Goal: Task Accomplishment & Management: Manage account settings

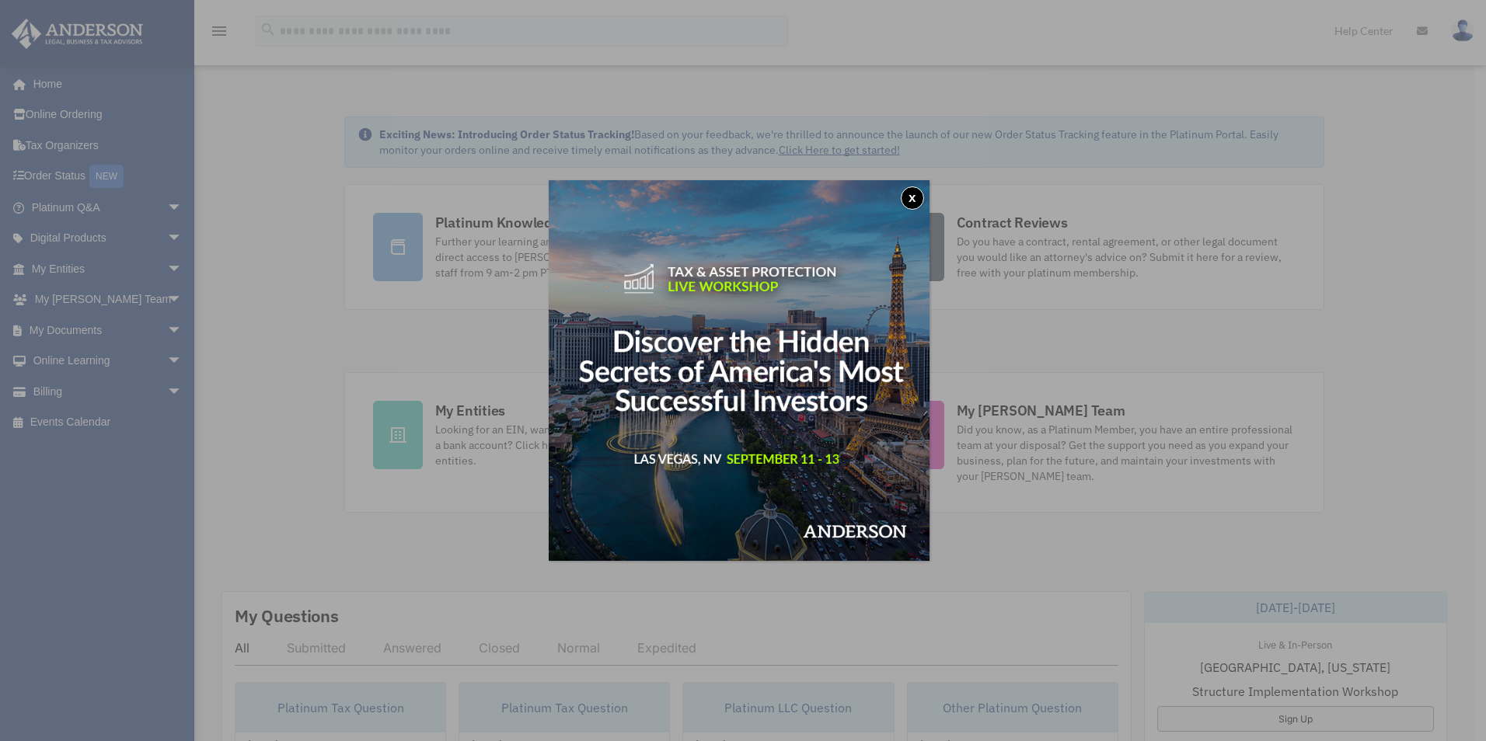
click at [924, 200] on button "x" at bounding box center [912, 197] width 23 height 23
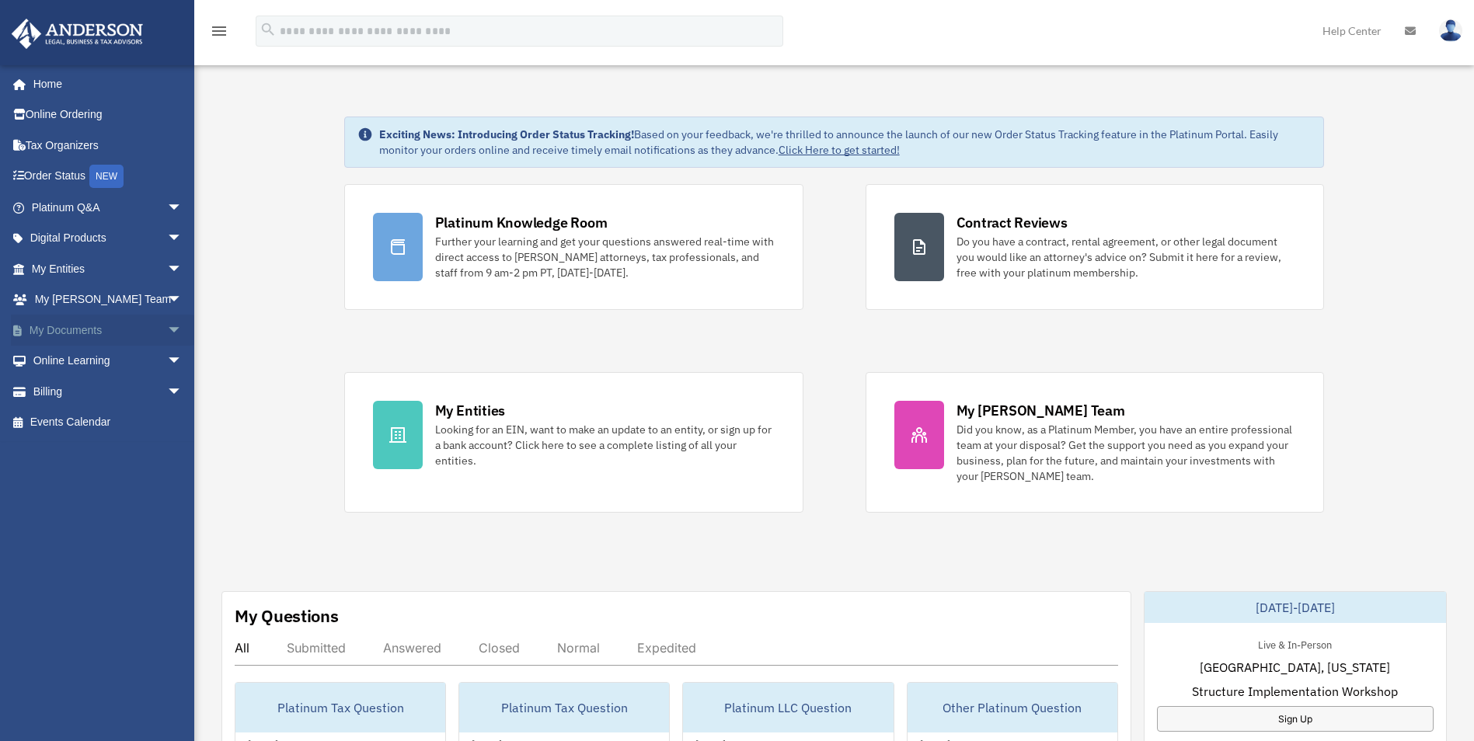
click at [81, 320] on link "My Documents arrow_drop_down" at bounding box center [108, 330] width 195 height 31
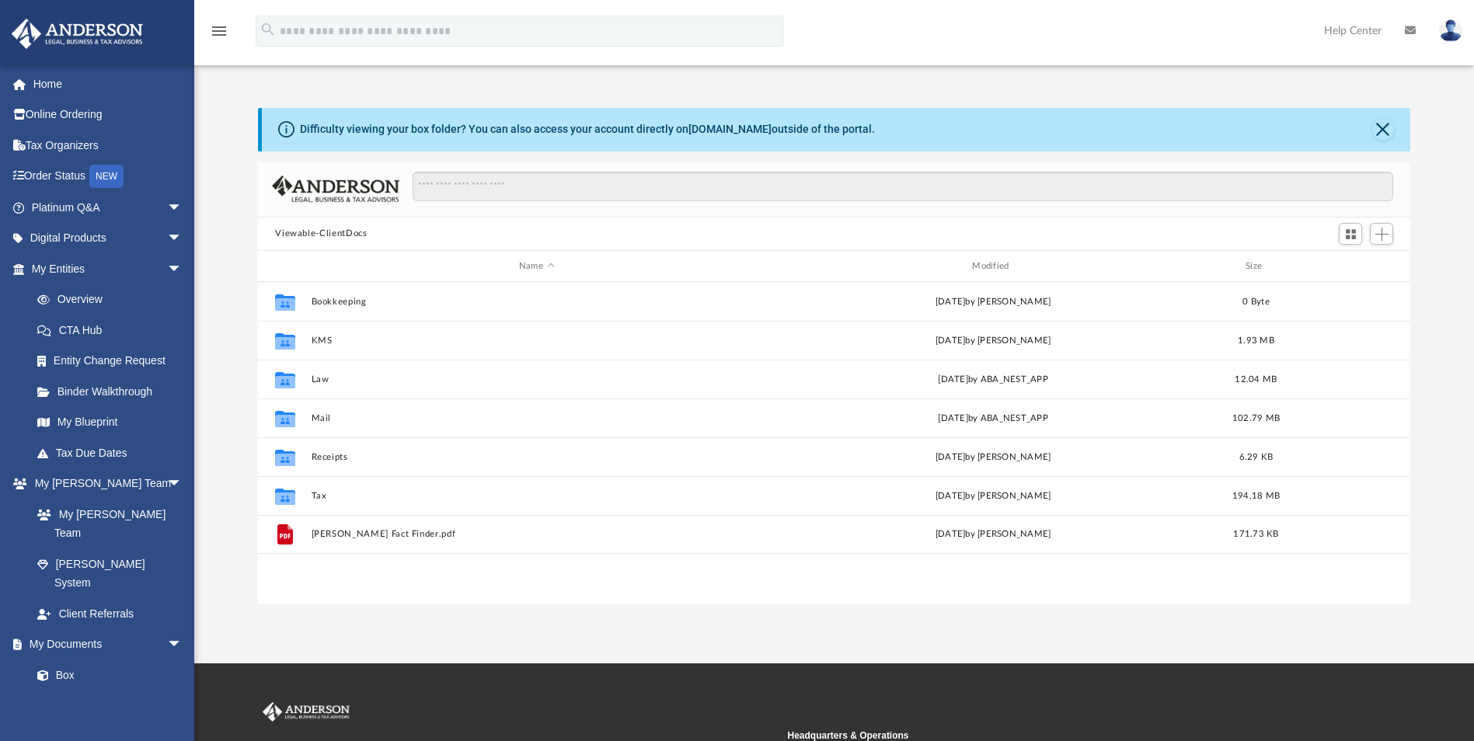
scroll to position [342, 1141]
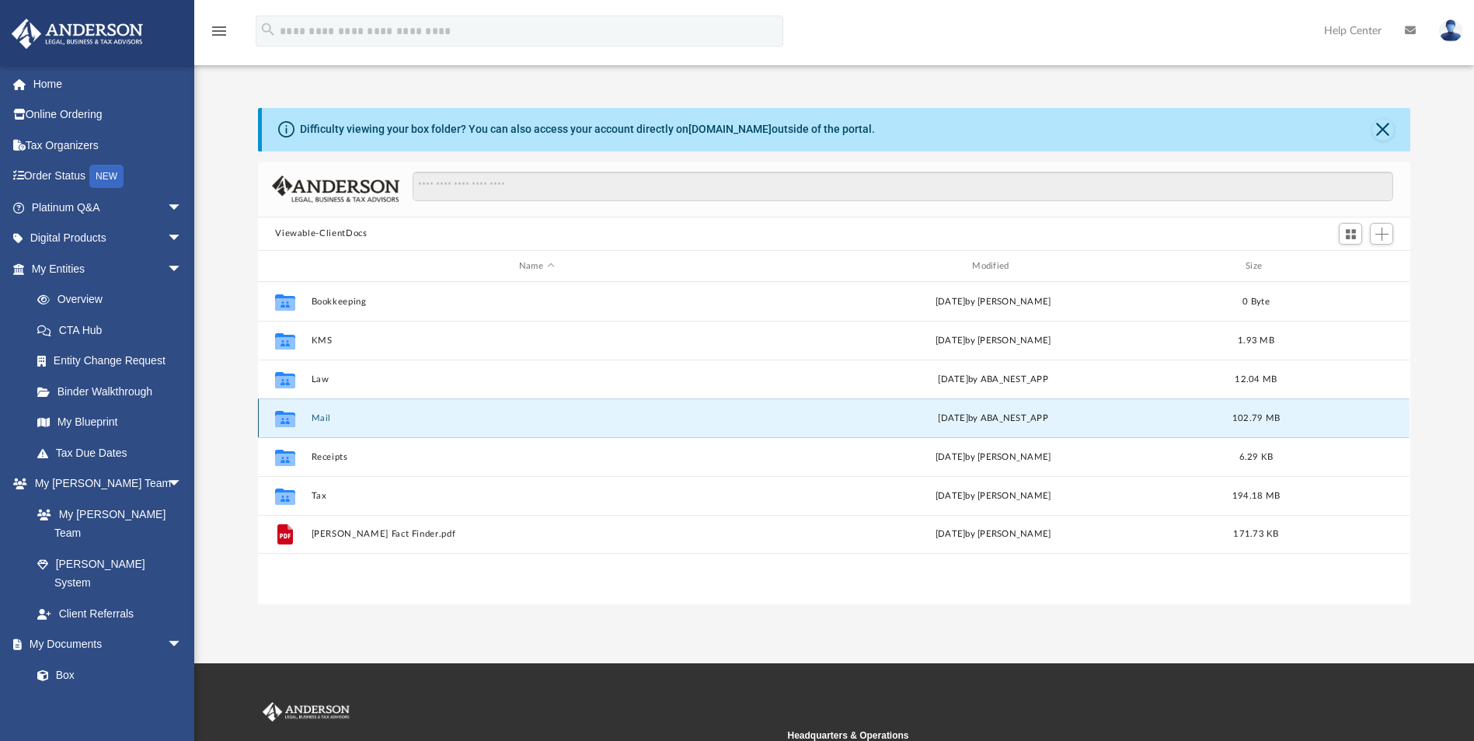
click at [337, 423] on button "Mail" at bounding box center [537, 418] width 450 height 10
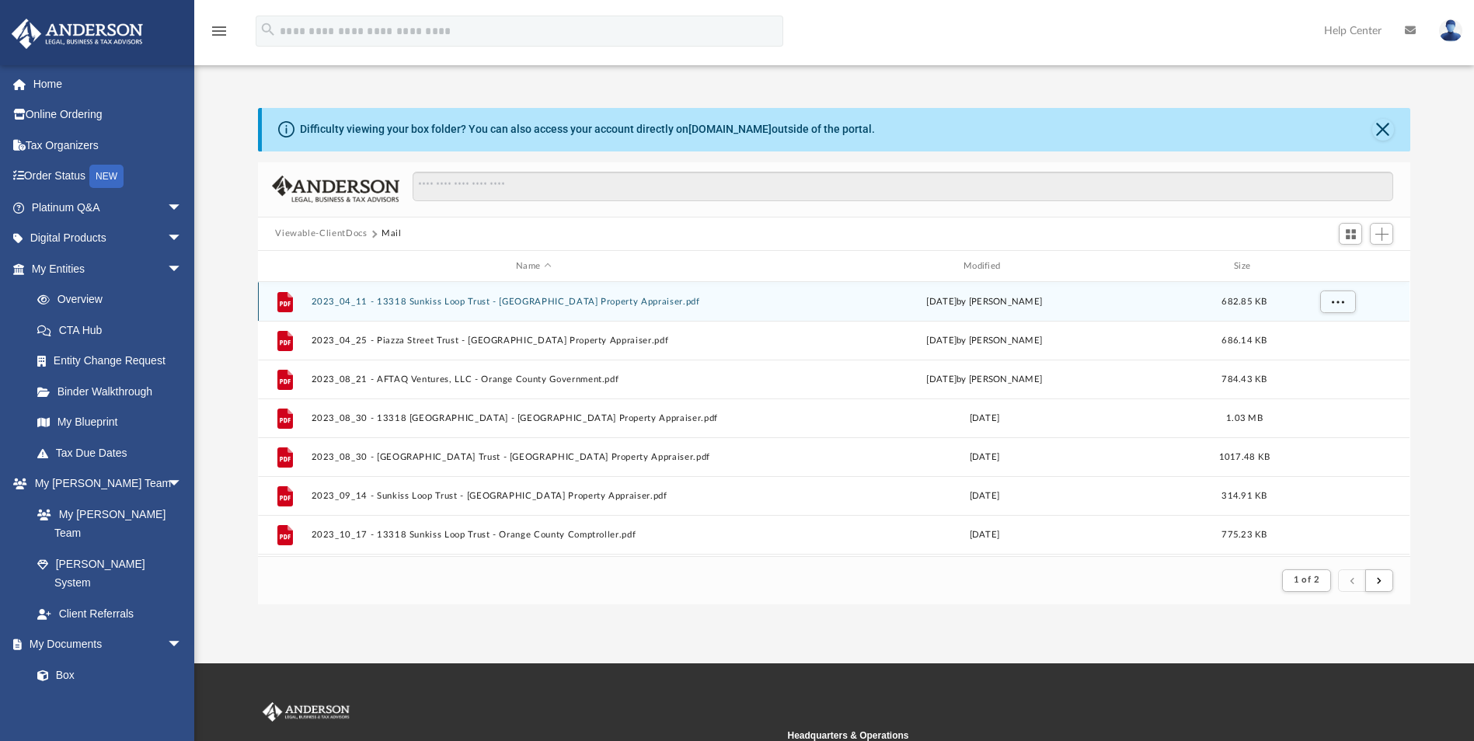
scroll to position [294, 1141]
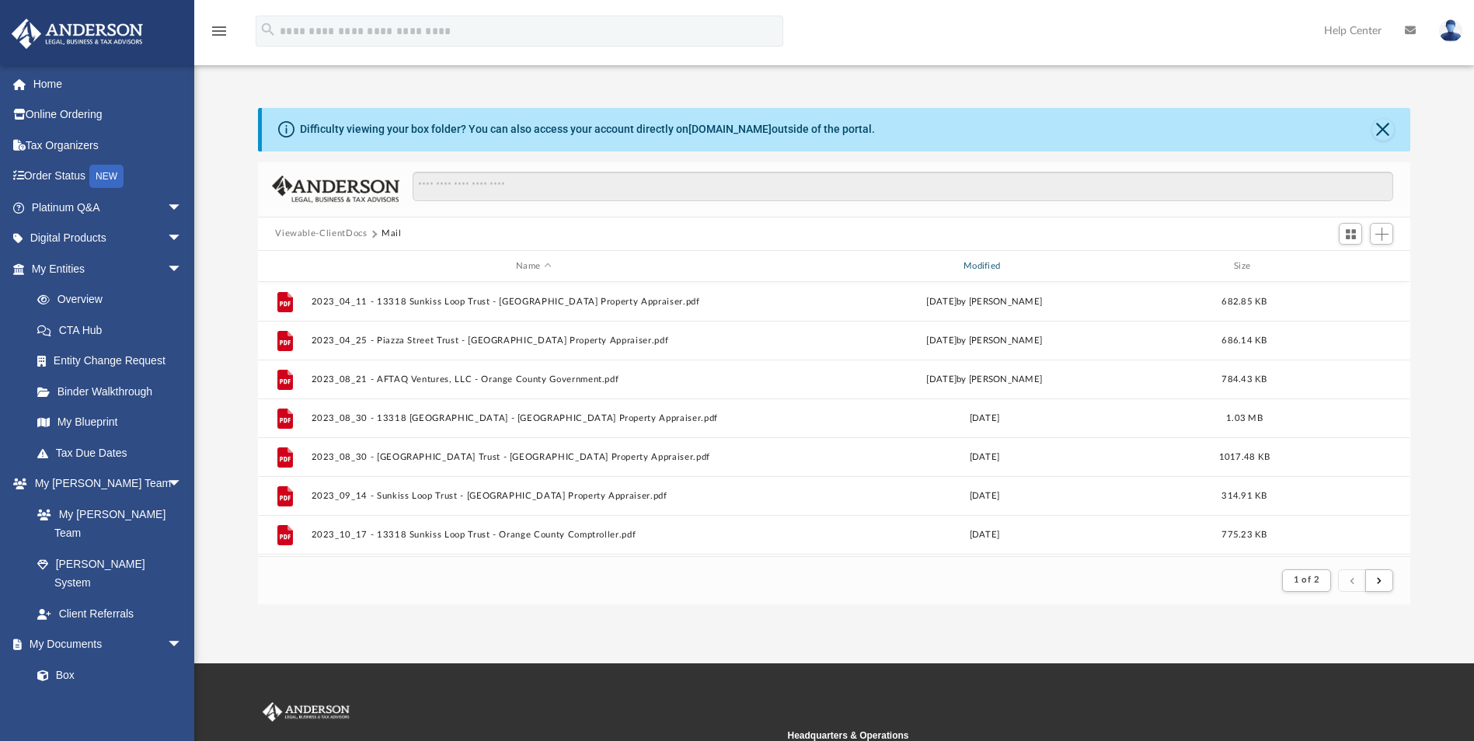
click at [982, 266] on div "Modified" at bounding box center [984, 267] width 444 height 14
click at [988, 264] on div "Modified" at bounding box center [984, 267] width 444 height 14
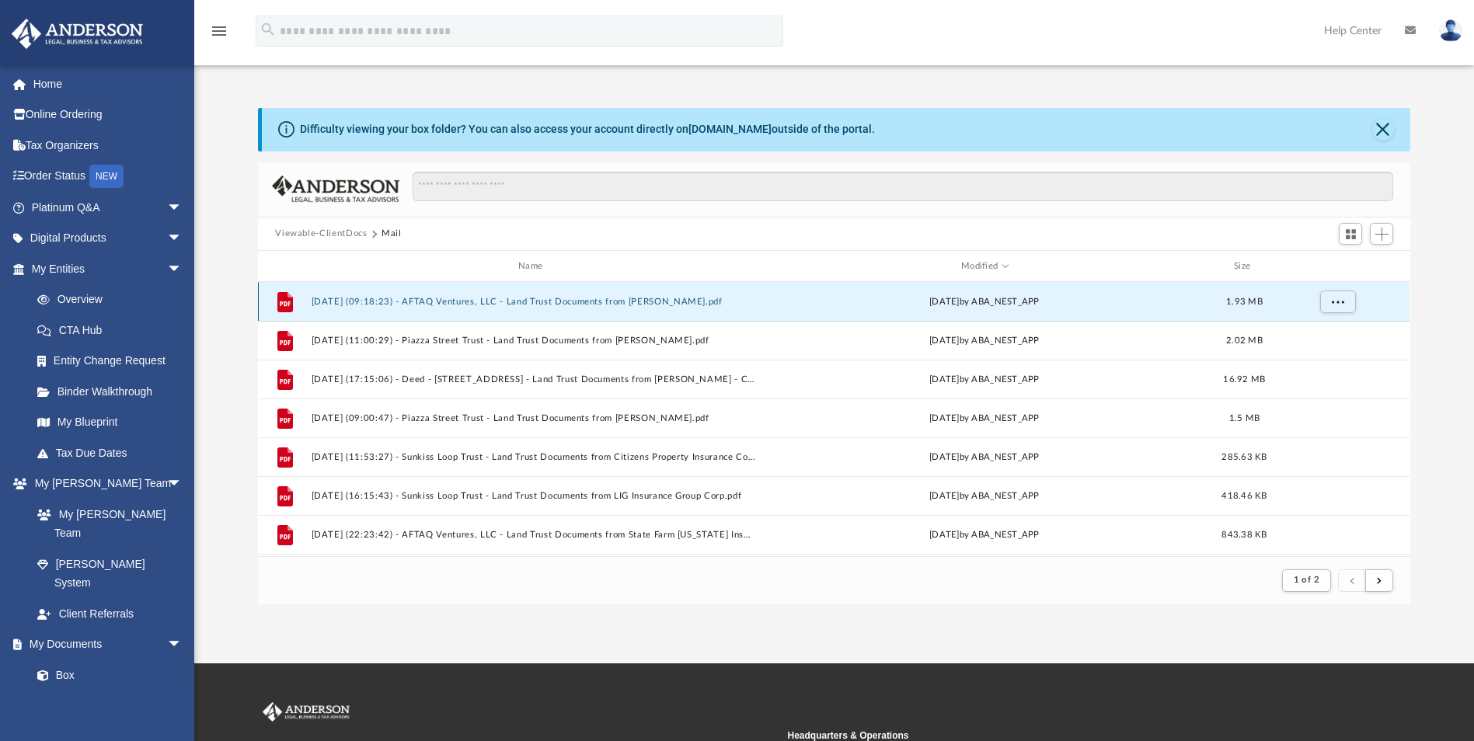
click at [621, 301] on button "2025.08.29 (09:18:23) - AFTAQ Ventures, LLC - Land Trust Documents from Amy Mer…" at bounding box center [534, 302] width 444 height 10
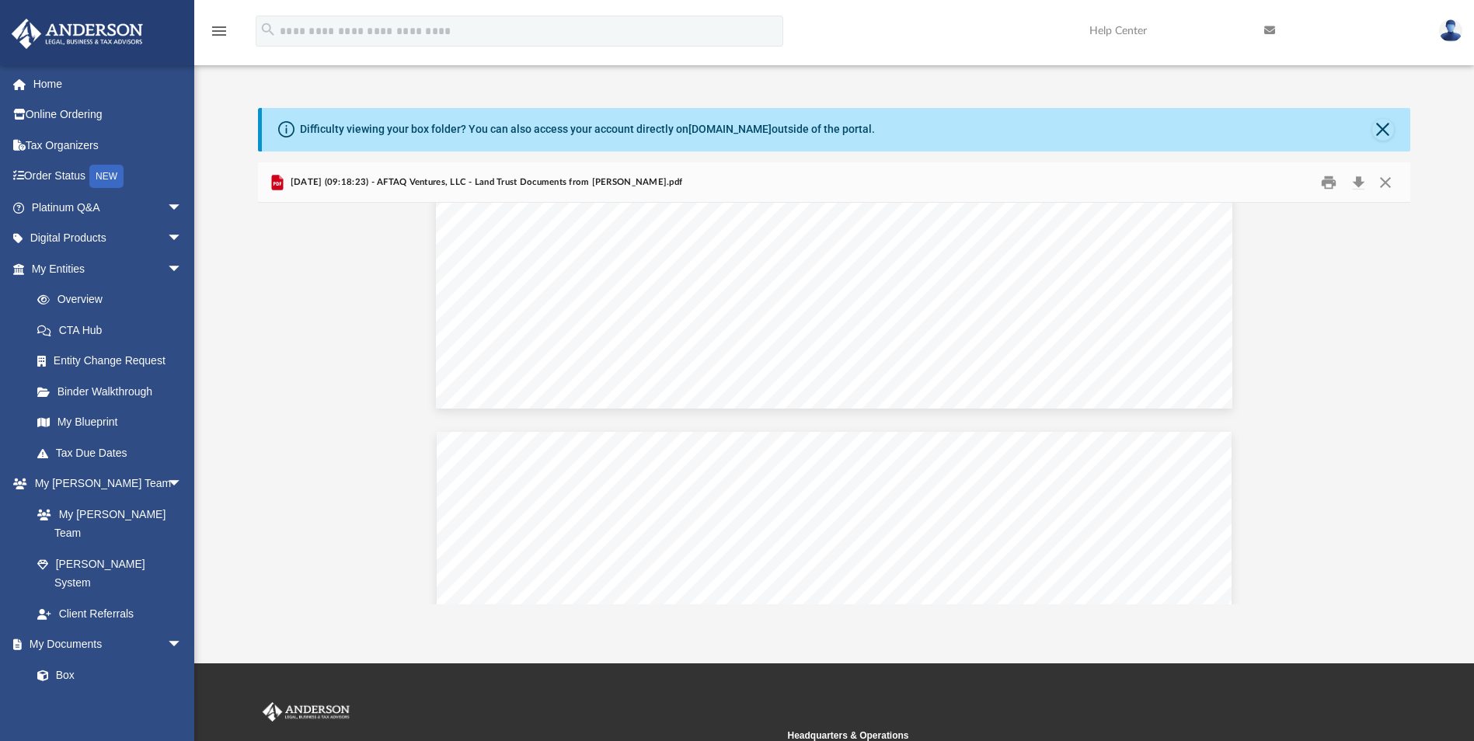
scroll to position [3574, 0]
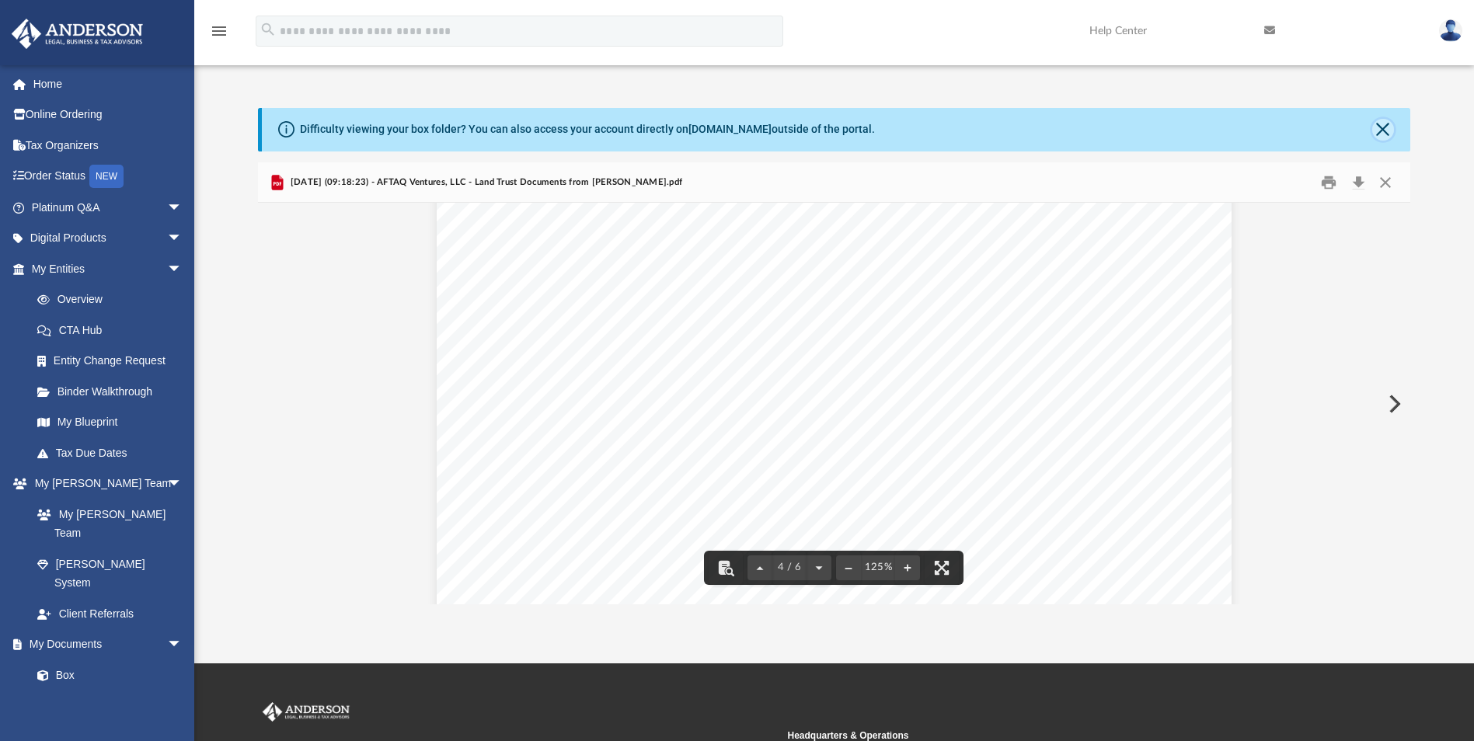
click at [1375, 124] on button "Close" at bounding box center [1383, 130] width 22 height 22
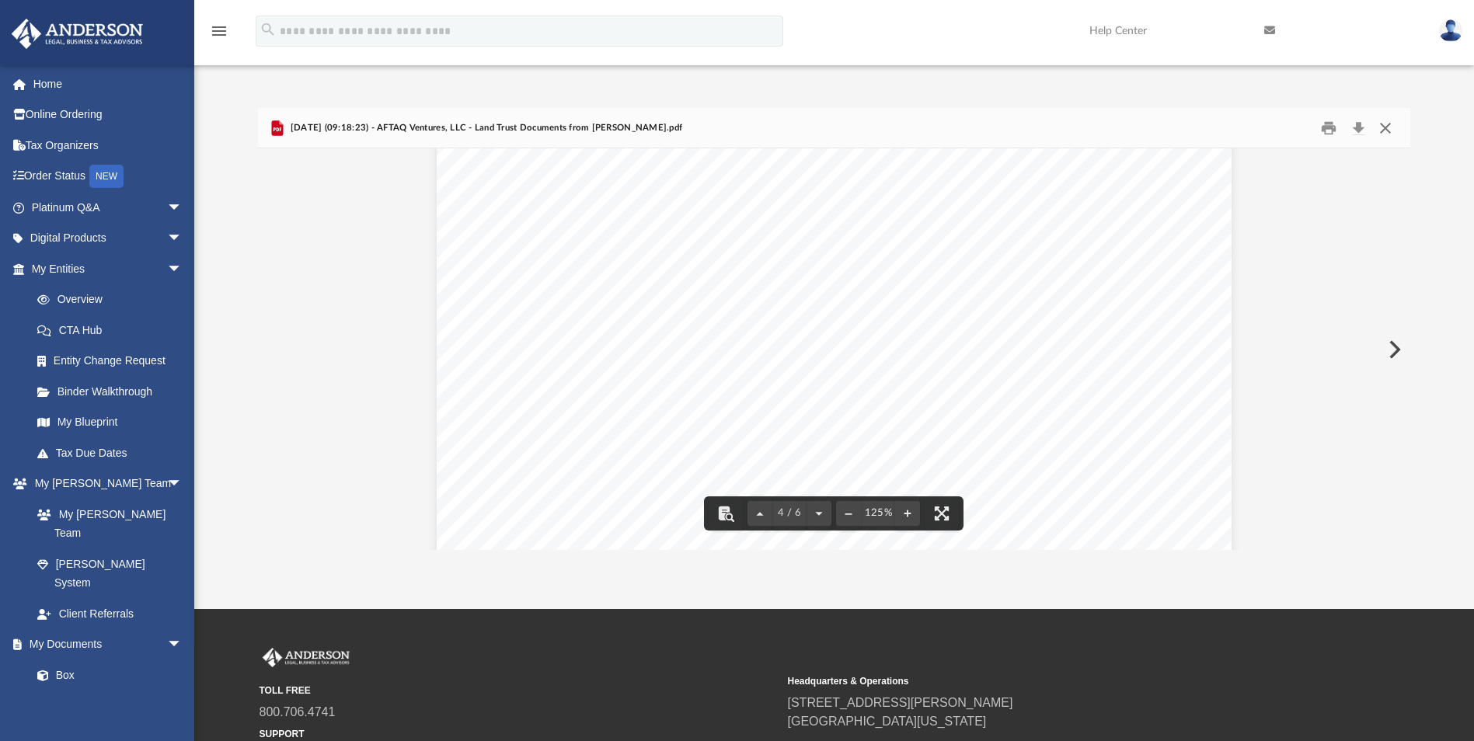
click at [1389, 131] on button "Close" at bounding box center [1385, 128] width 28 height 24
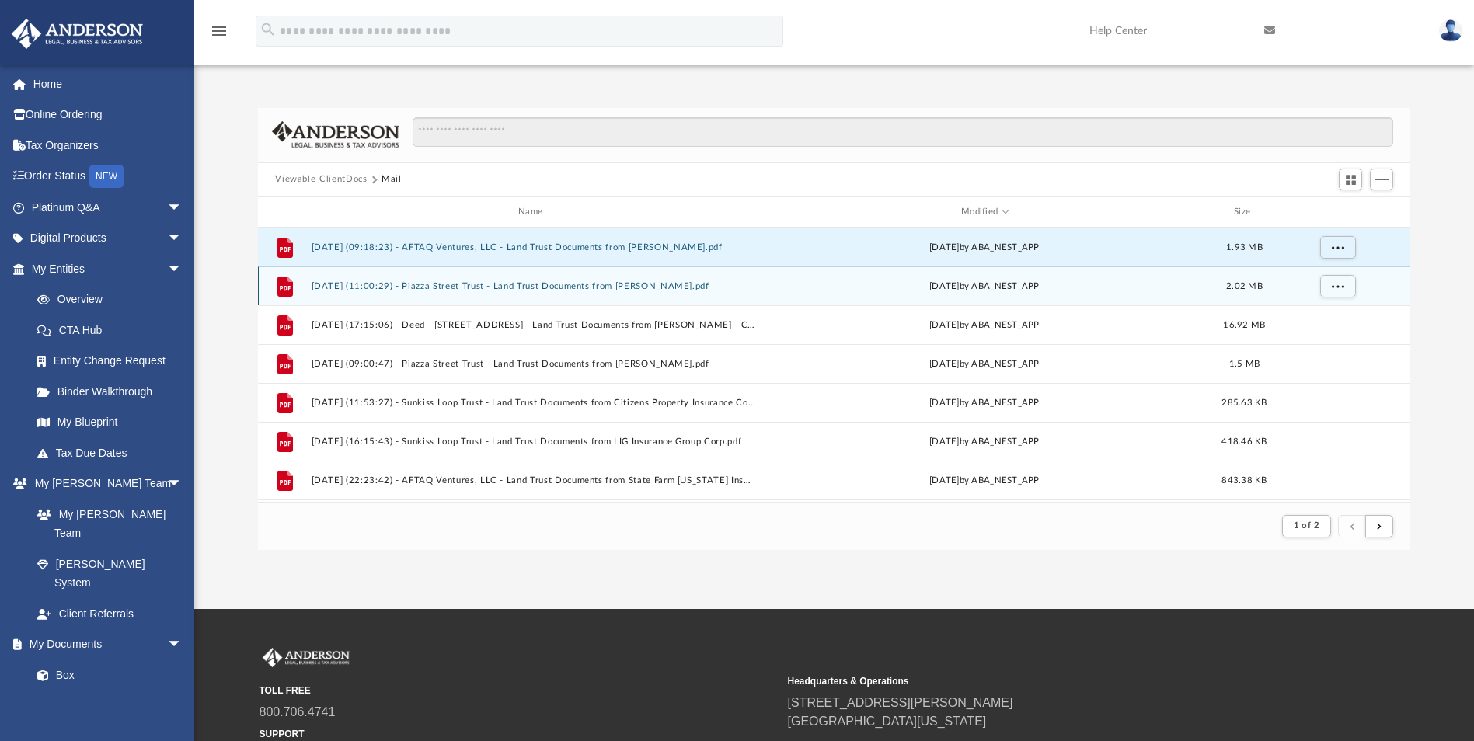
click at [1009, 286] on div "Thu Aug 28 2025 by ABA_NEST_APP" at bounding box center [984, 287] width 444 height 14
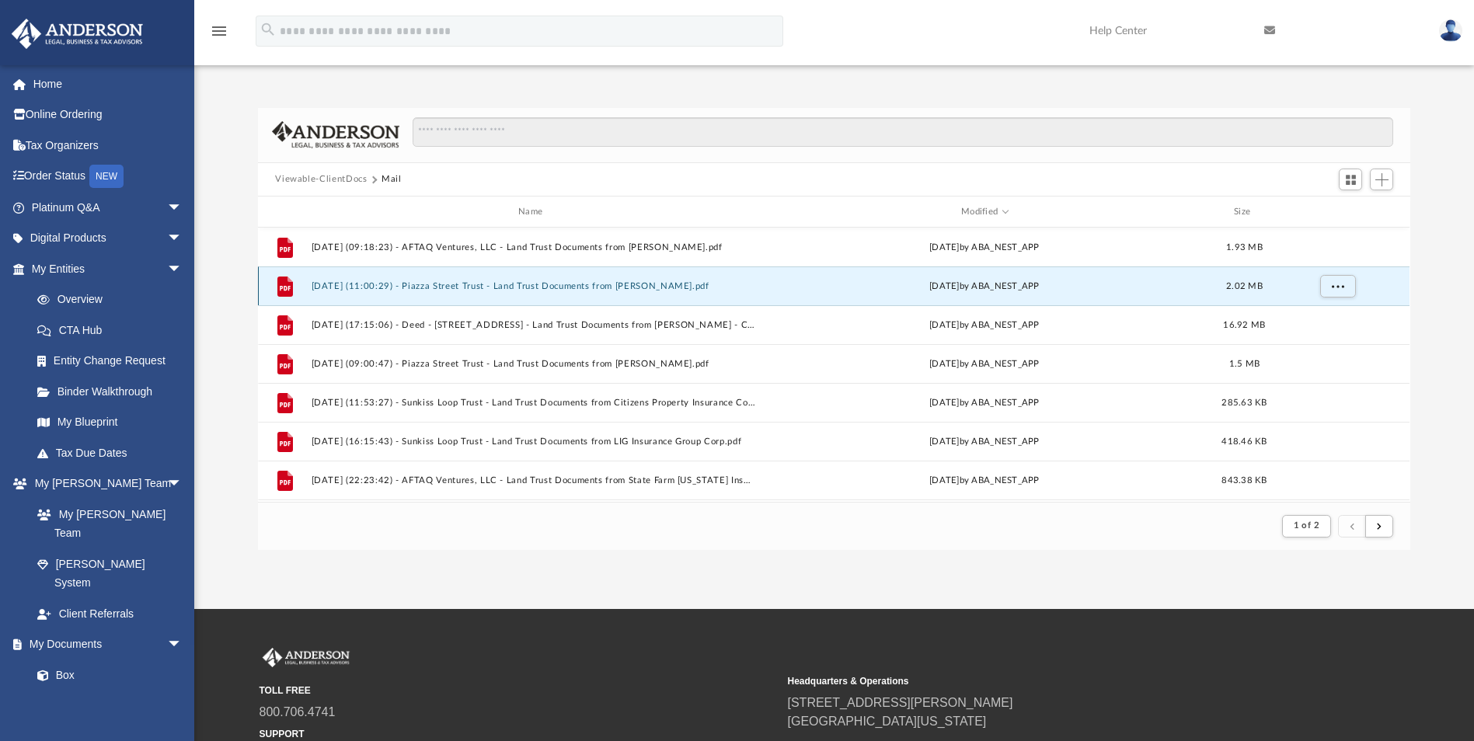
click at [571, 283] on button "2025.08.28 (11:00:29) - Piazza Street Trust - Land Trust Documents from Amy Mer…" at bounding box center [534, 286] width 444 height 10
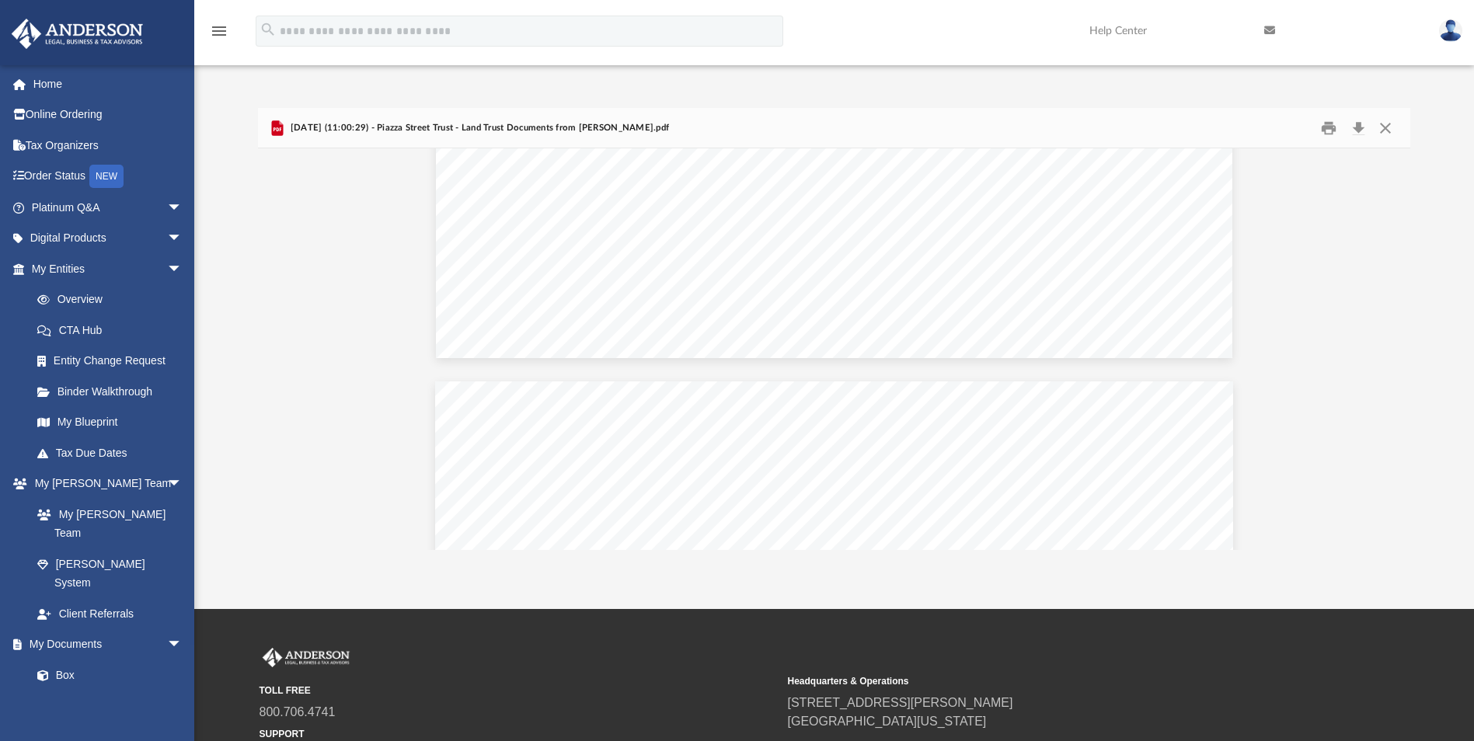
scroll to position [3652, 0]
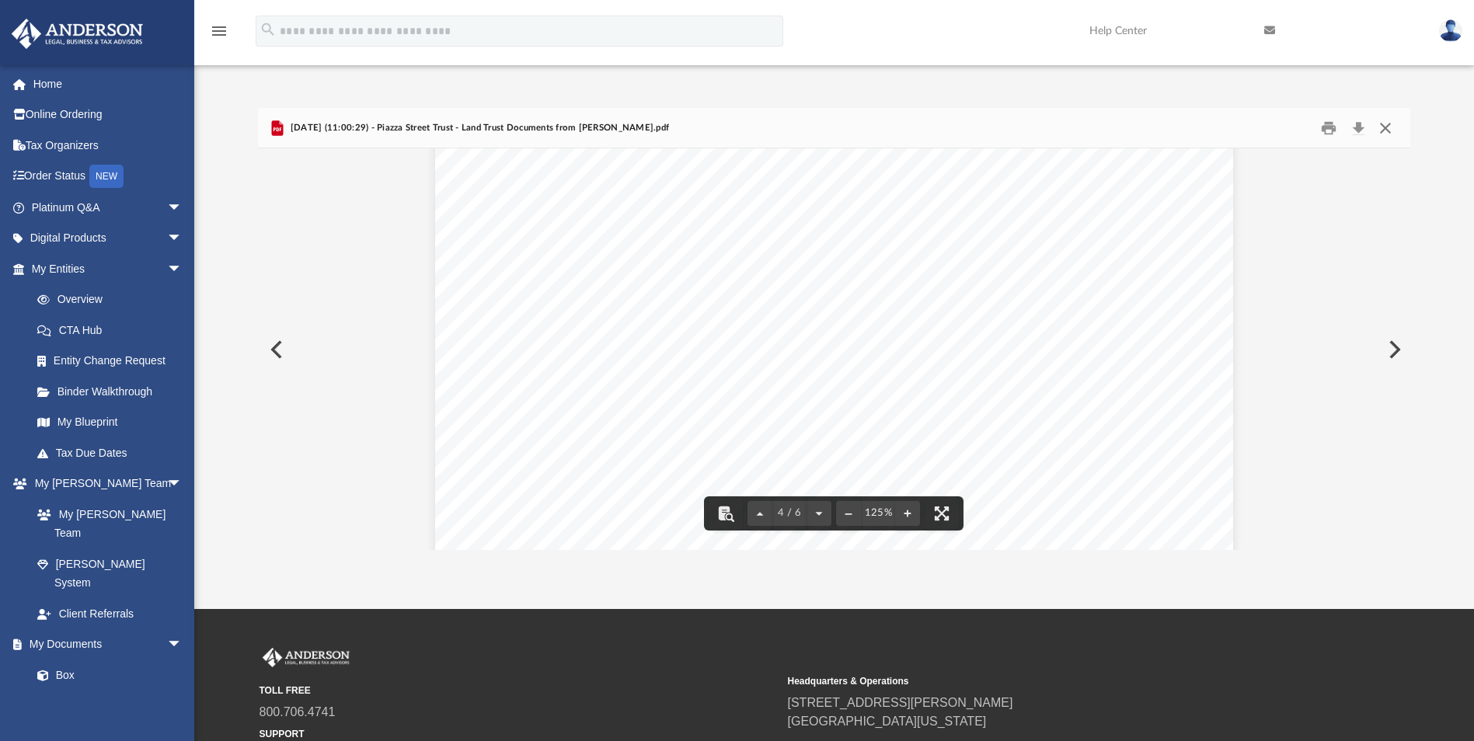
click at [1386, 119] on button "Close" at bounding box center [1385, 128] width 28 height 24
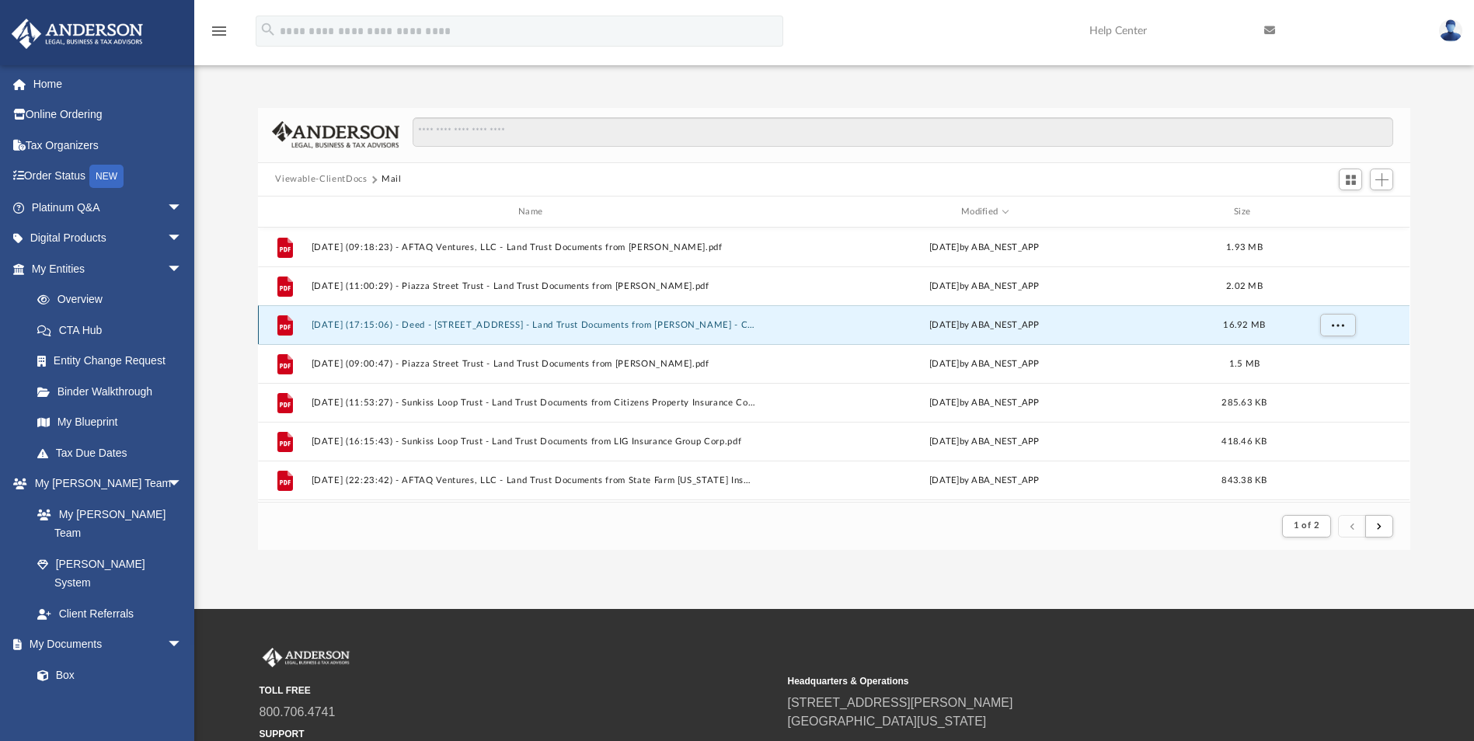
click at [706, 320] on button "2025.08.27 (17:15:06) - Deed - 6981 Piazza Street - Land Trust Documents from L…" at bounding box center [534, 325] width 444 height 10
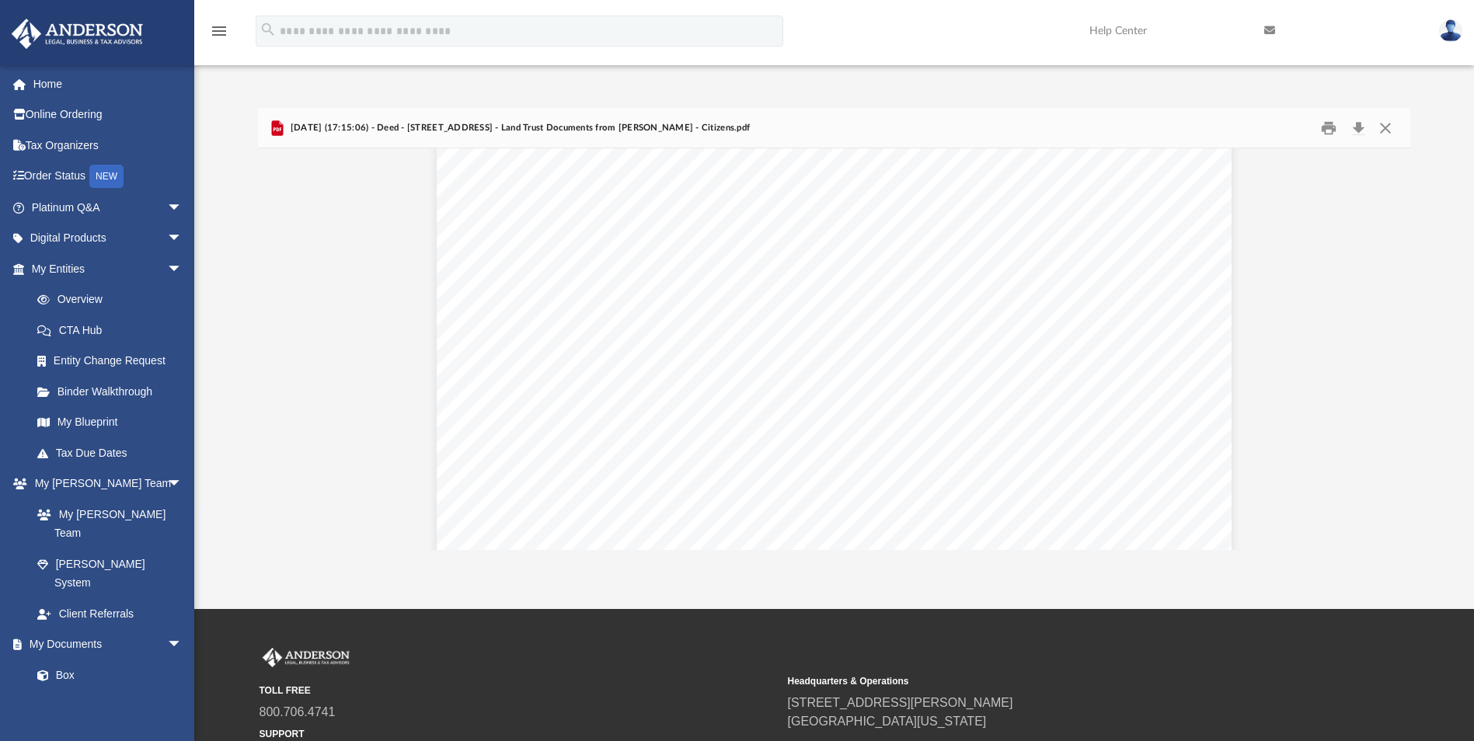
scroll to position [10101, 0]
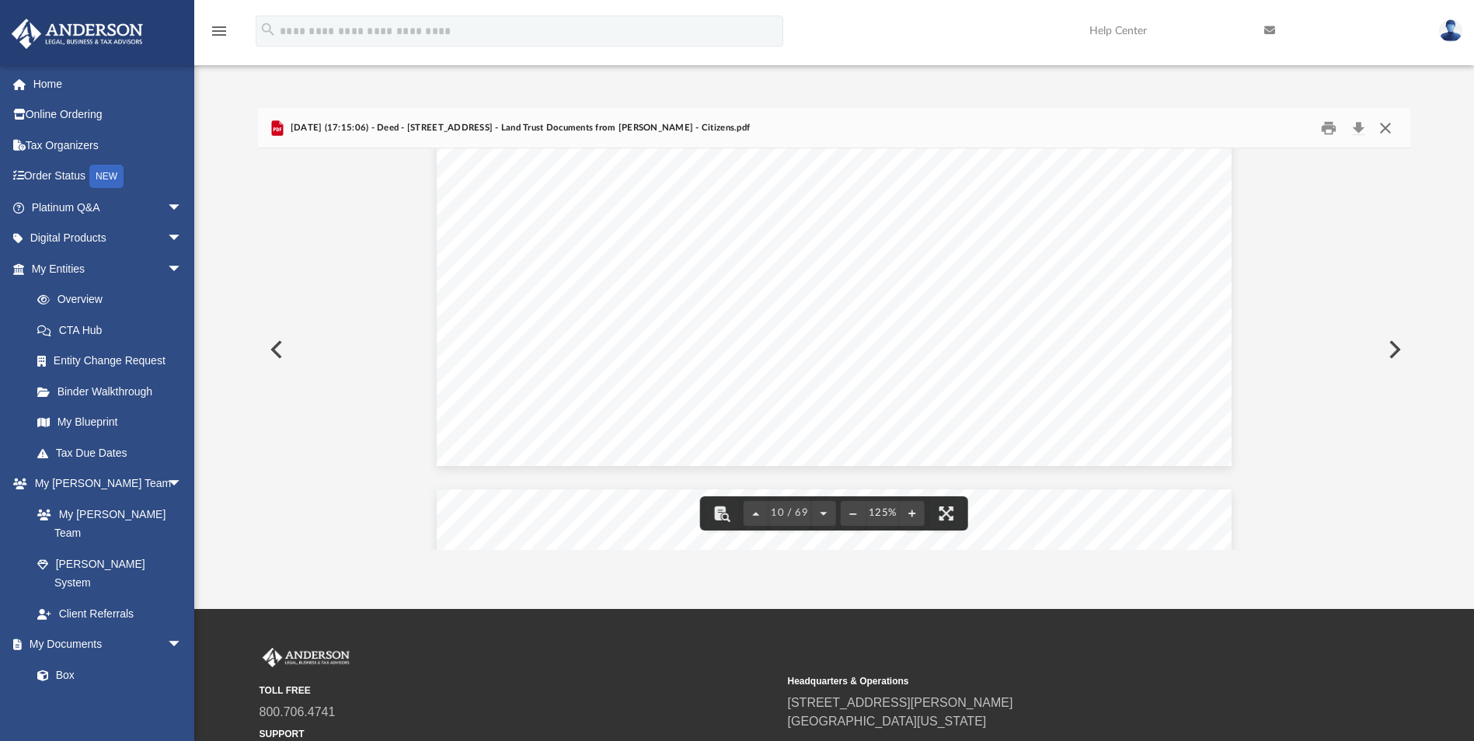
click at [1380, 124] on button "Close" at bounding box center [1385, 128] width 28 height 24
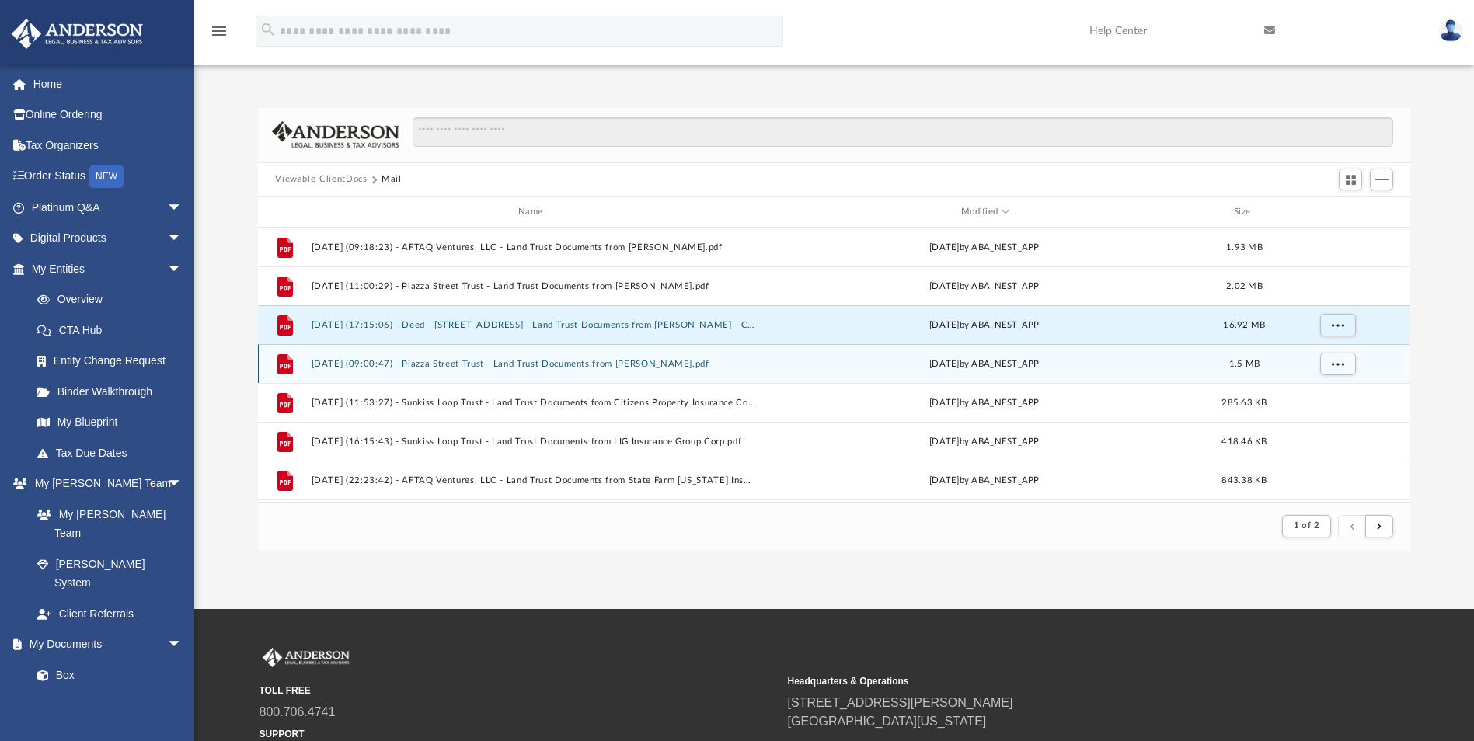
click at [622, 364] on button "2025.08.26 (09:00:47) - Piazza Street Trust - Land Trust Documents from Larson …" at bounding box center [534, 364] width 444 height 10
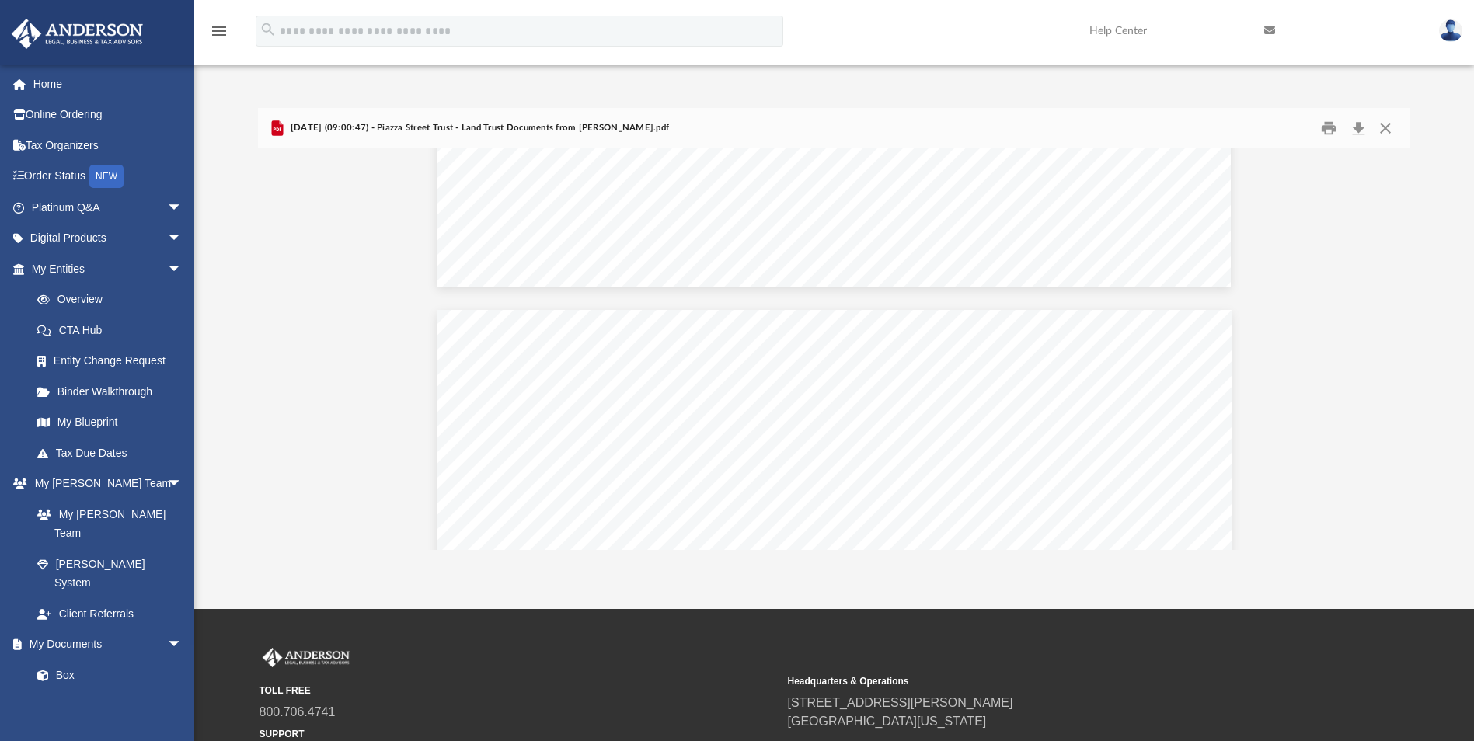
scroll to position [7459, 0]
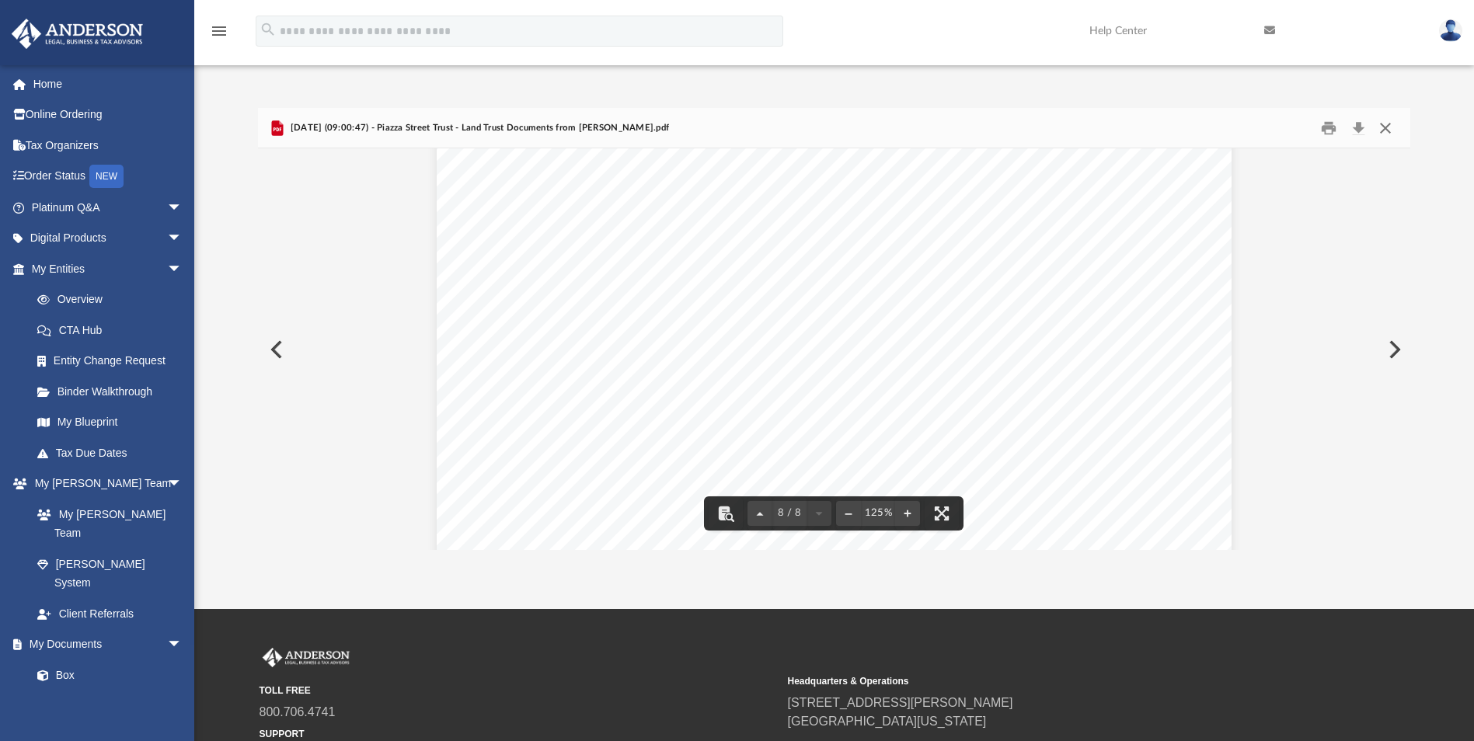
click at [1390, 127] on button "Close" at bounding box center [1385, 128] width 28 height 24
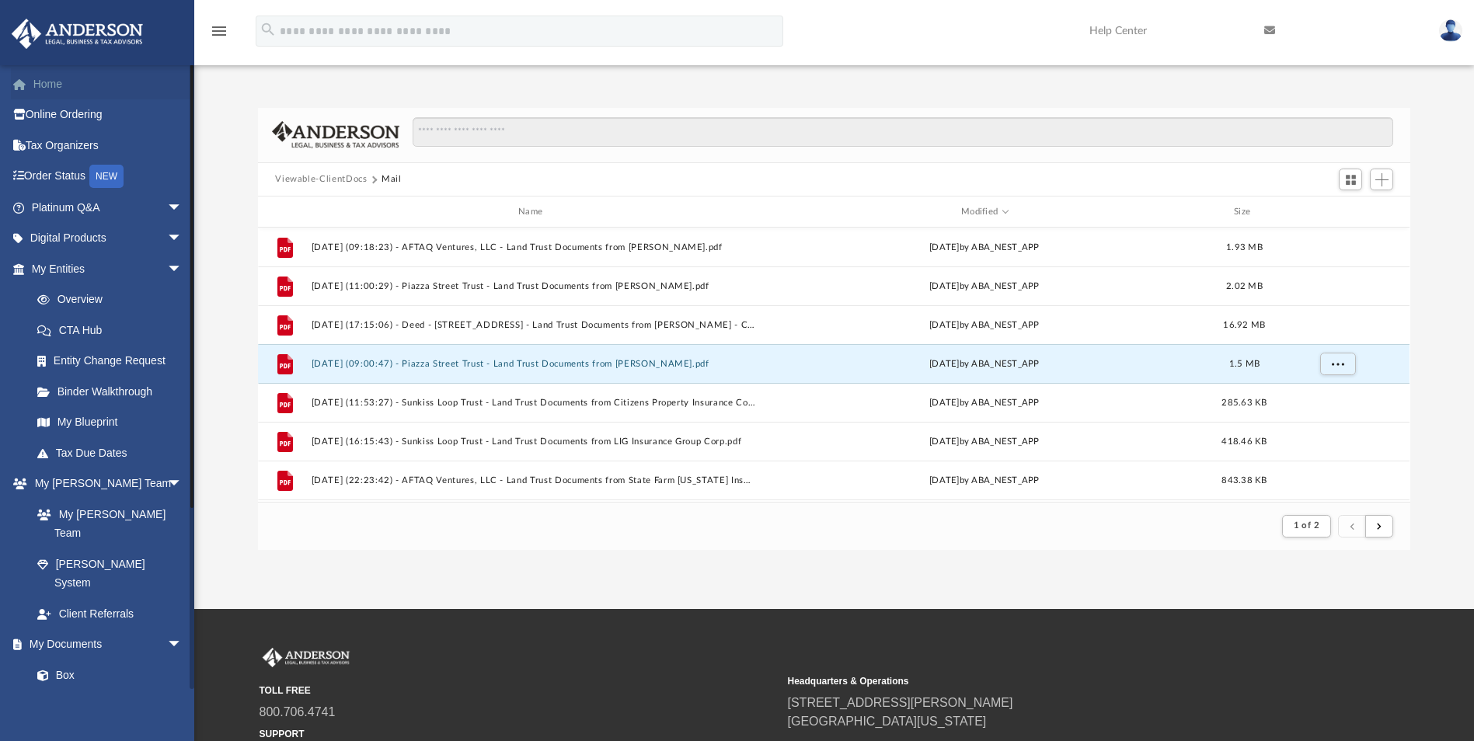
click at [103, 89] on link "Home" at bounding box center [108, 83] width 195 height 31
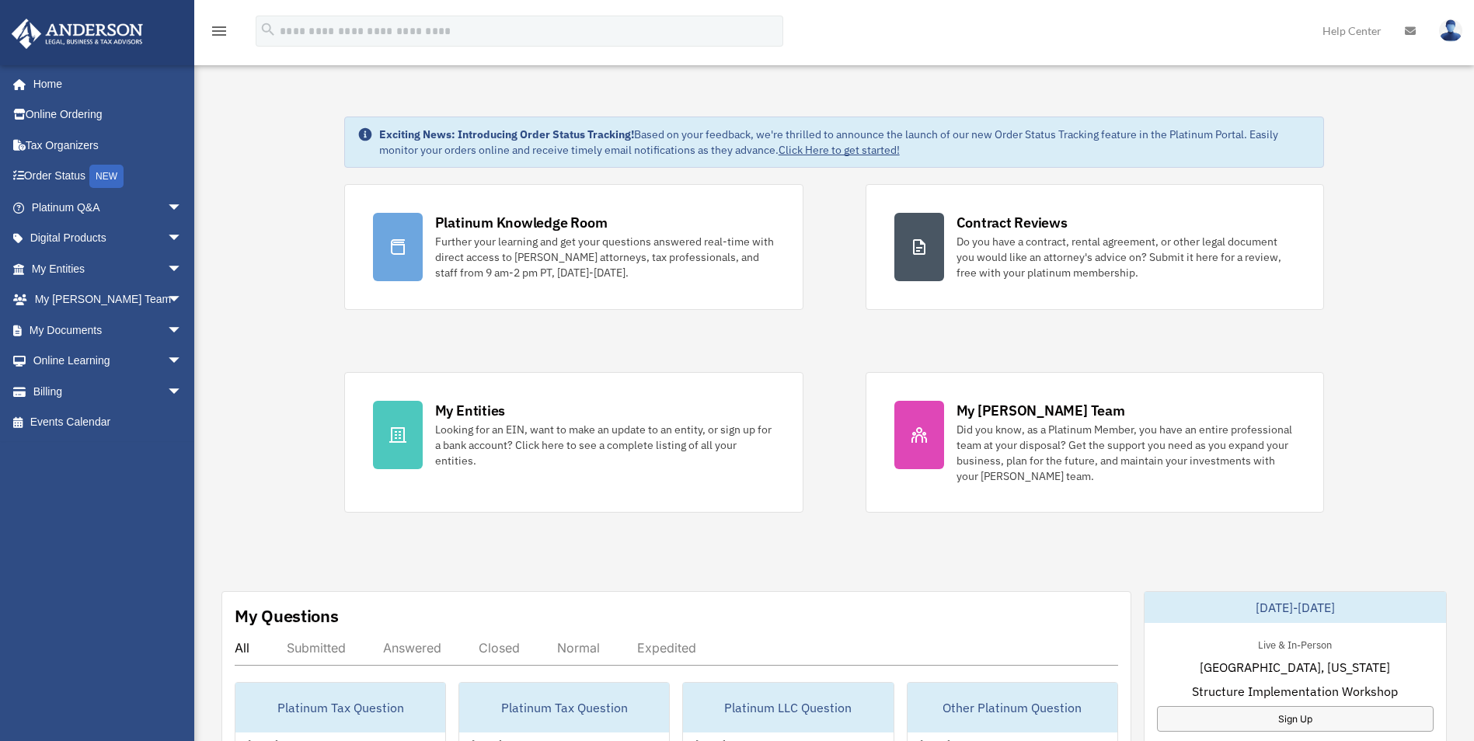
click at [1451, 26] on img at bounding box center [1450, 30] width 23 height 23
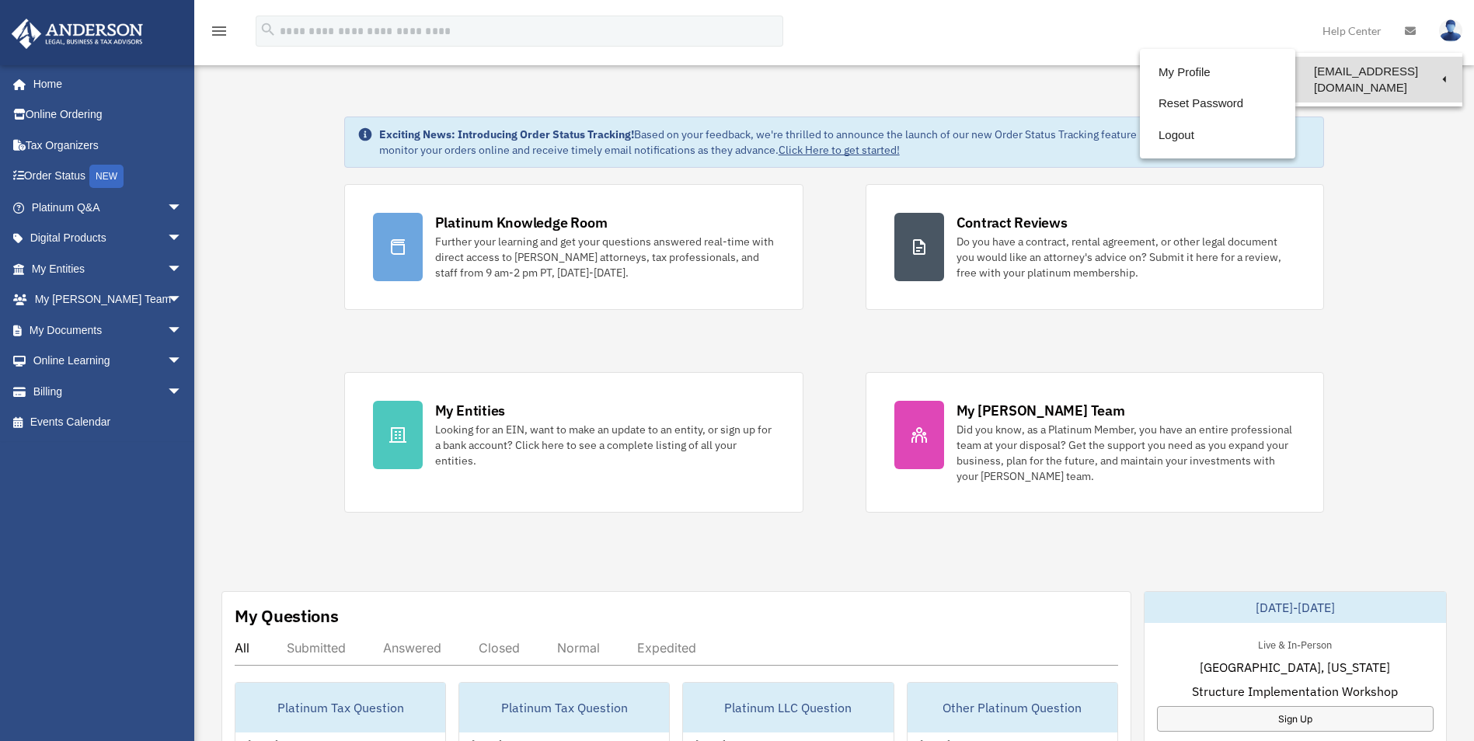
click at [1394, 74] on link "[EMAIL_ADDRESS][DOMAIN_NAME]" at bounding box center [1378, 80] width 167 height 46
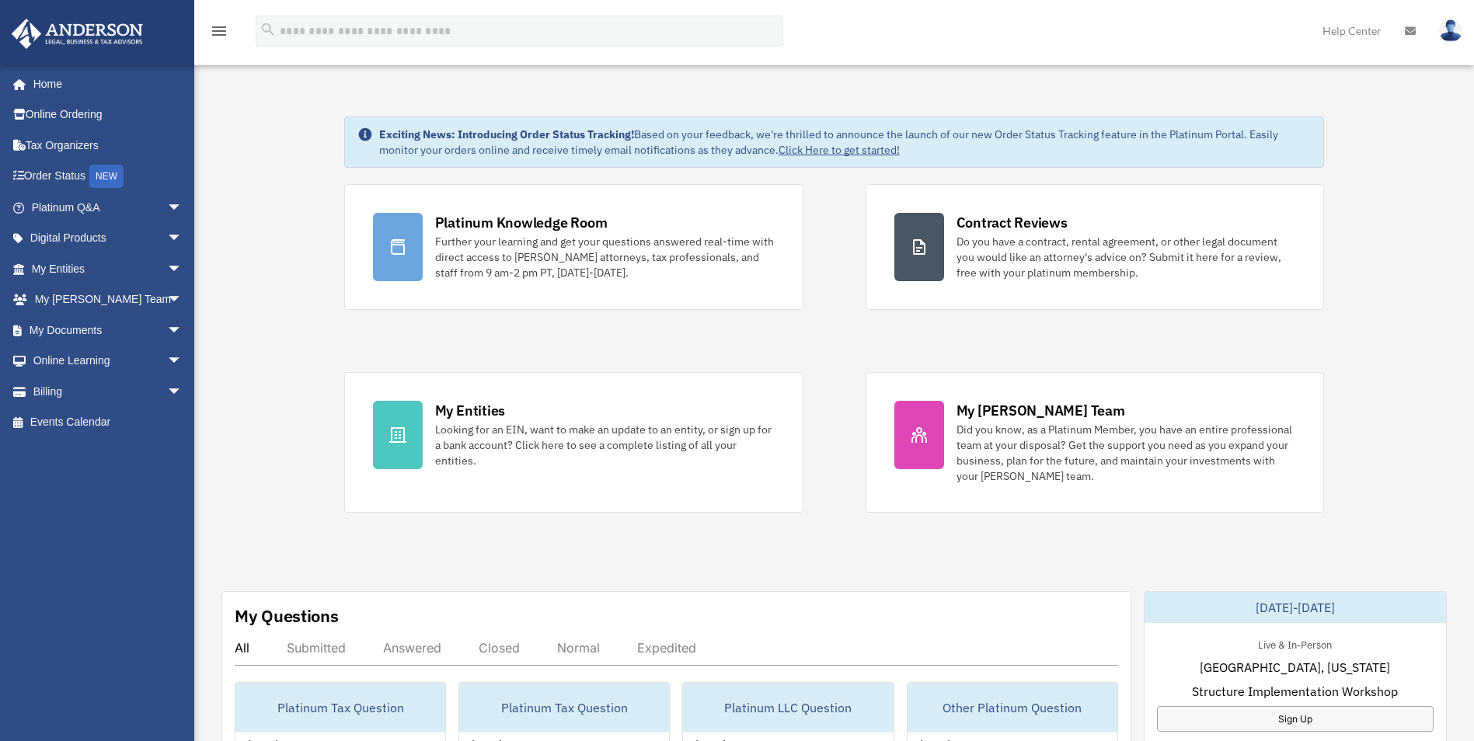
click at [1451, 28] on img at bounding box center [1450, 30] width 23 height 23
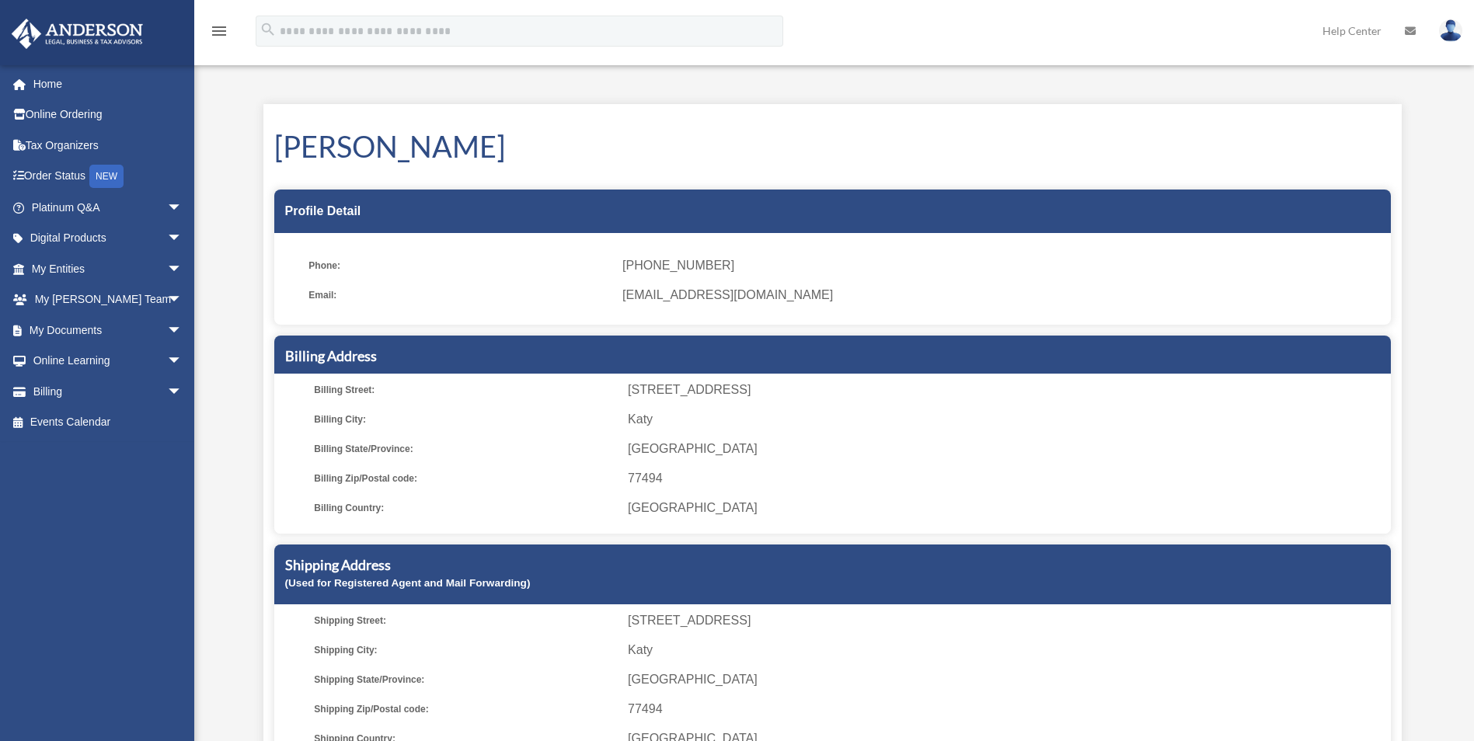
click at [1460, 30] on img at bounding box center [1450, 30] width 23 height 23
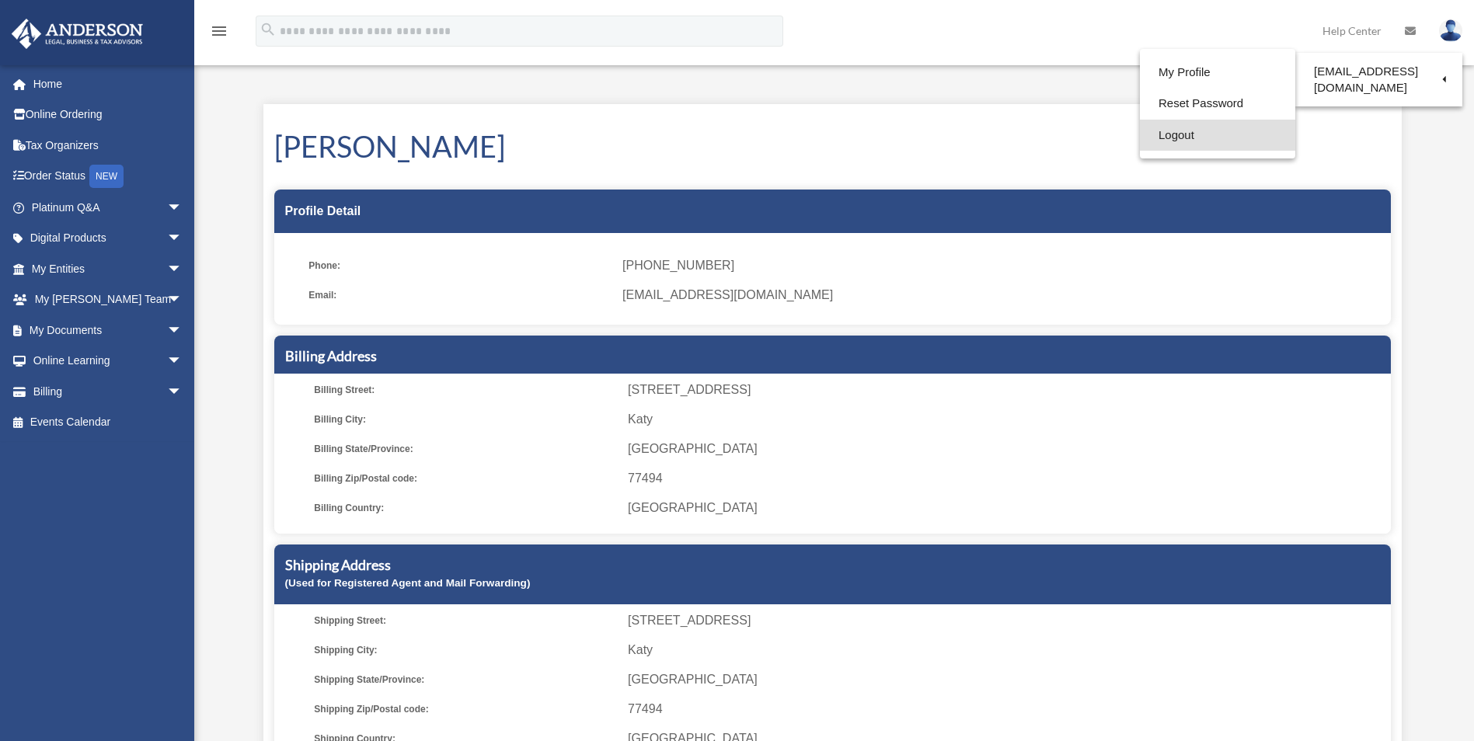
click at [1169, 127] on link "Logout" at bounding box center [1217, 136] width 155 height 32
